Goal: Find contact information: Find contact information

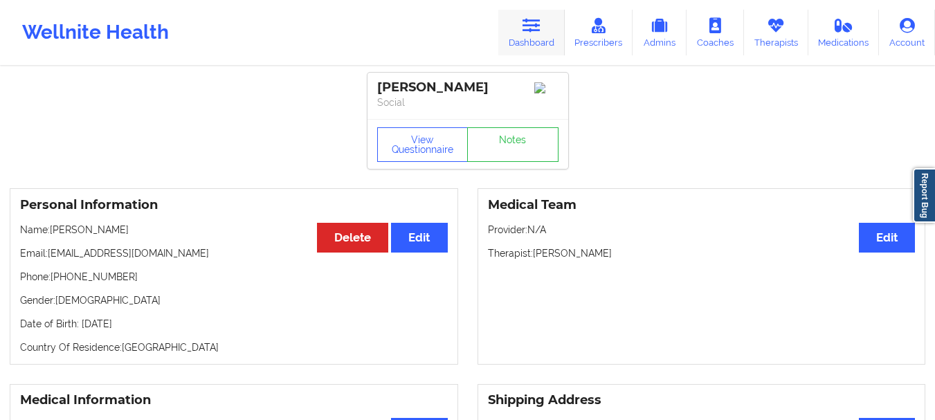
click at [518, 29] on link "Dashboard" at bounding box center [531, 33] width 66 height 46
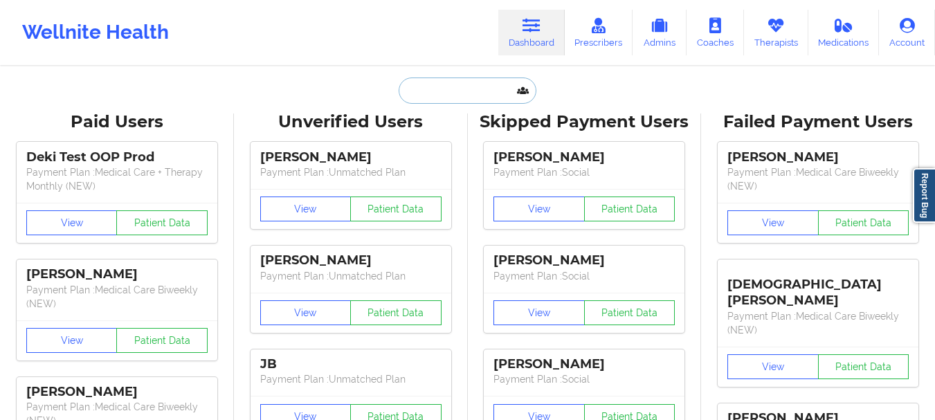
click at [459, 93] on input "text" at bounding box center [467, 91] width 137 height 26
click at [452, 93] on input "text" at bounding box center [467, 91] width 137 height 26
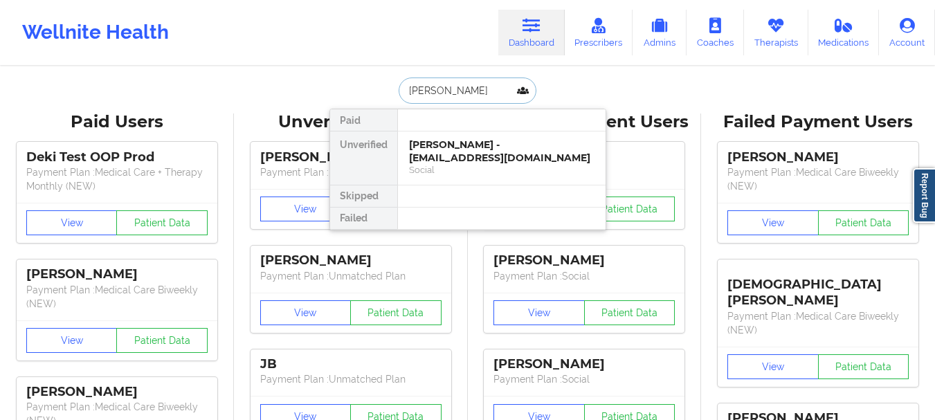
type input "[PERSON_NAME]"
click at [457, 147] on div "[PERSON_NAME] - [EMAIL_ADDRESS][DOMAIN_NAME]" at bounding box center [501, 151] width 185 height 26
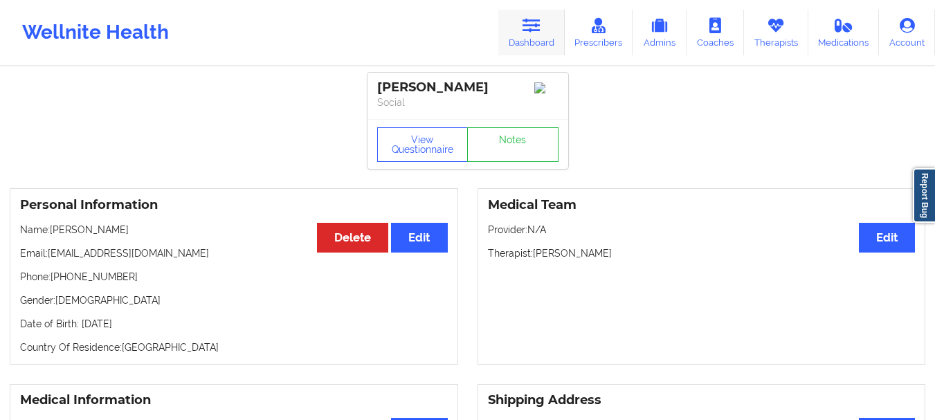
click at [523, 33] on link "Dashboard" at bounding box center [531, 33] width 66 height 46
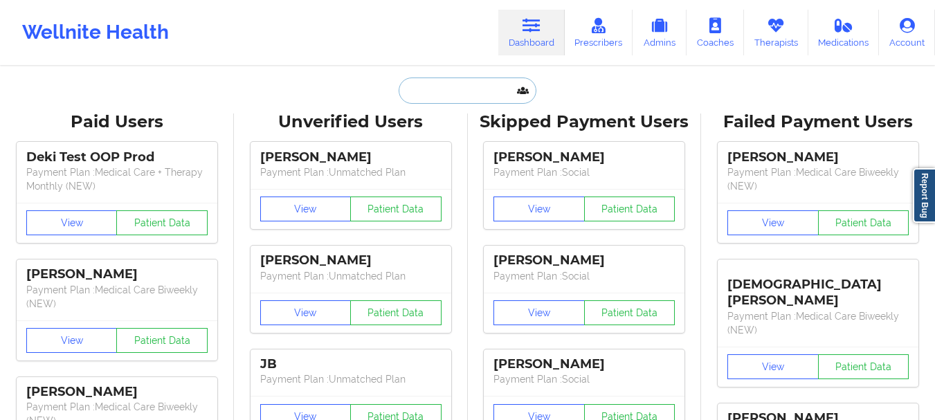
click at [442, 91] on input "text" at bounding box center [467, 91] width 137 height 26
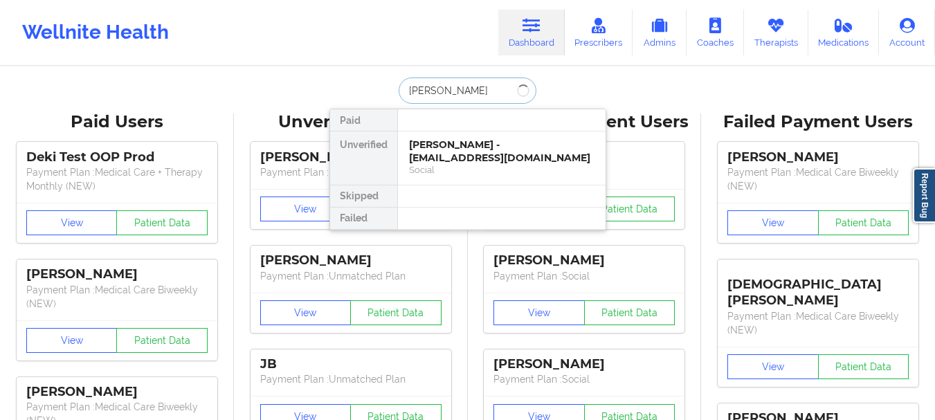
type input "[PERSON_NAME]"
click at [455, 145] on div "[PERSON_NAME] - [PERSON_NAME][EMAIL_ADDRESS][DOMAIN_NAME]" at bounding box center [501, 151] width 185 height 26
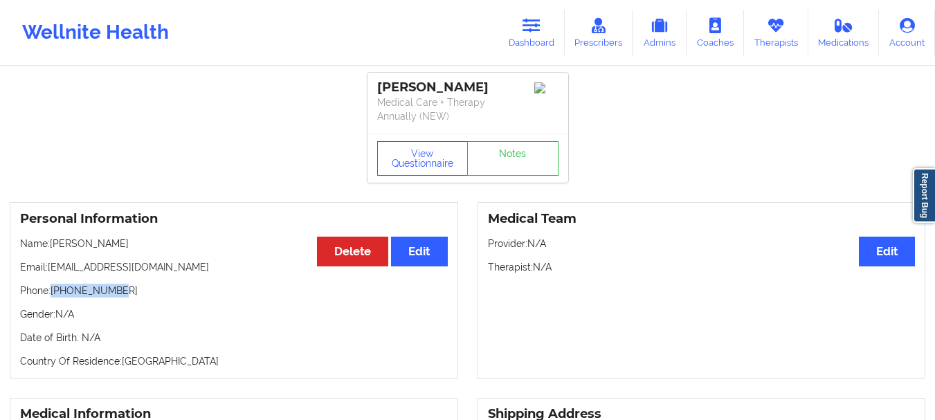
drag, startPoint x: 116, startPoint y: 292, endPoint x: 53, endPoint y: 289, distance: 62.4
click at [53, 289] on p "Phone: [PHONE_NUMBER]" at bounding box center [234, 291] width 428 height 14
copy p "[PHONE_NUMBER]"
click at [132, 267] on p "Email: [EMAIL_ADDRESS][DOMAIN_NAME]" at bounding box center [234, 267] width 428 height 14
drag, startPoint x: 169, startPoint y: 267, endPoint x: 48, endPoint y: 272, distance: 120.5
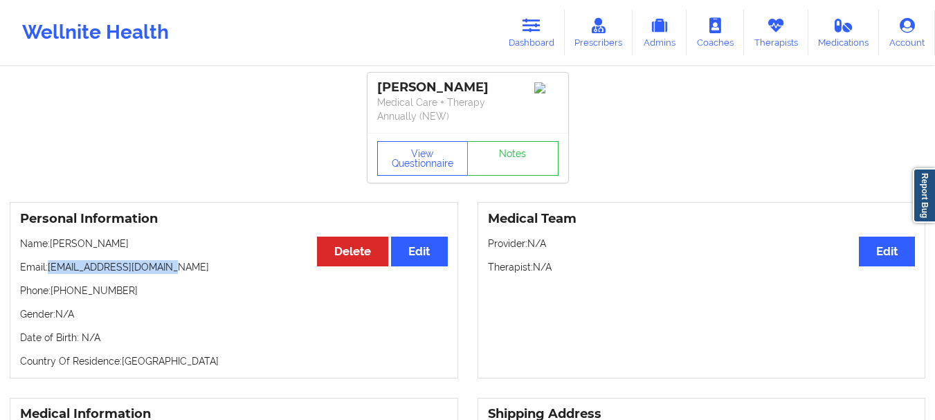
click at [48, 272] on p "Email: [EMAIL_ADDRESS][DOMAIN_NAME]" at bounding box center [234, 267] width 428 height 14
click at [57, 269] on p "Email: [EMAIL_ADDRESS][DOMAIN_NAME]" at bounding box center [234, 267] width 428 height 14
drag, startPoint x: 57, startPoint y: 269, endPoint x: 165, endPoint y: 270, distance: 108.0
click at [165, 270] on p "Email: [EMAIL_ADDRESS][DOMAIN_NAME]" at bounding box center [234, 267] width 428 height 14
copy p "[EMAIL_ADDRESS][DOMAIN_NAME]"
